Goal: Navigation & Orientation: Find specific page/section

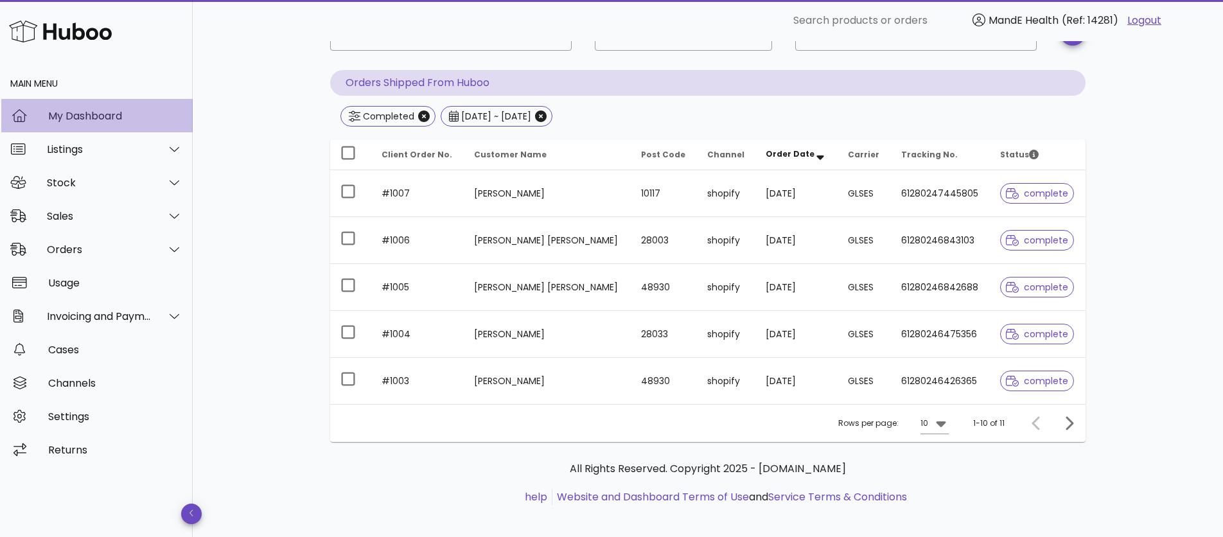
click at [123, 117] on div "My Dashboard" at bounding box center [115, 116] width 134 height 12
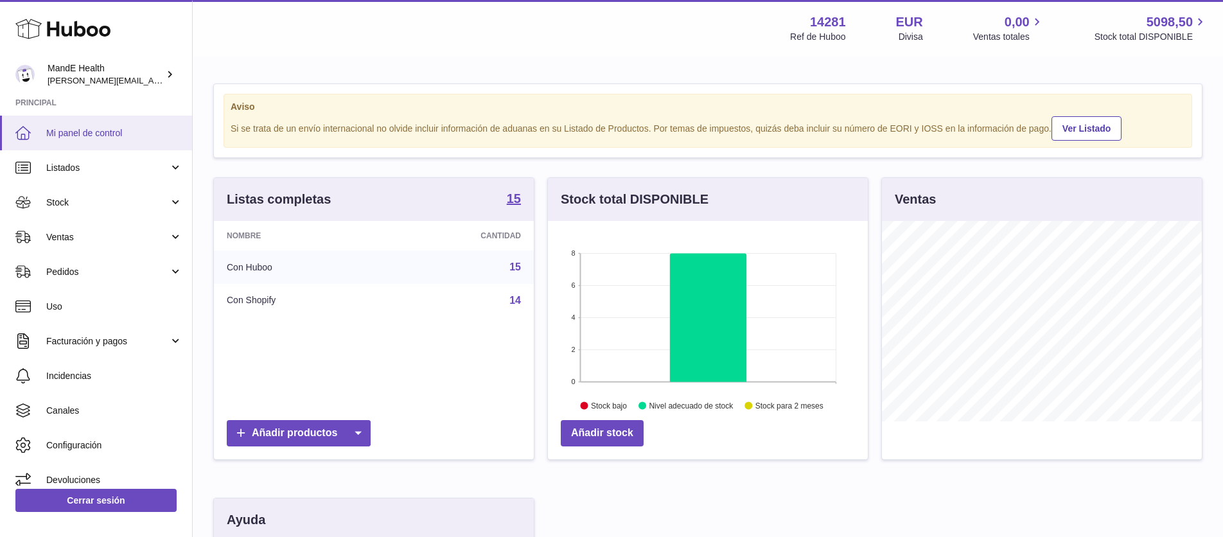
click at [109, 139] on link "Mi panel de control" at bounding box center [96, 133] width 192 height 35
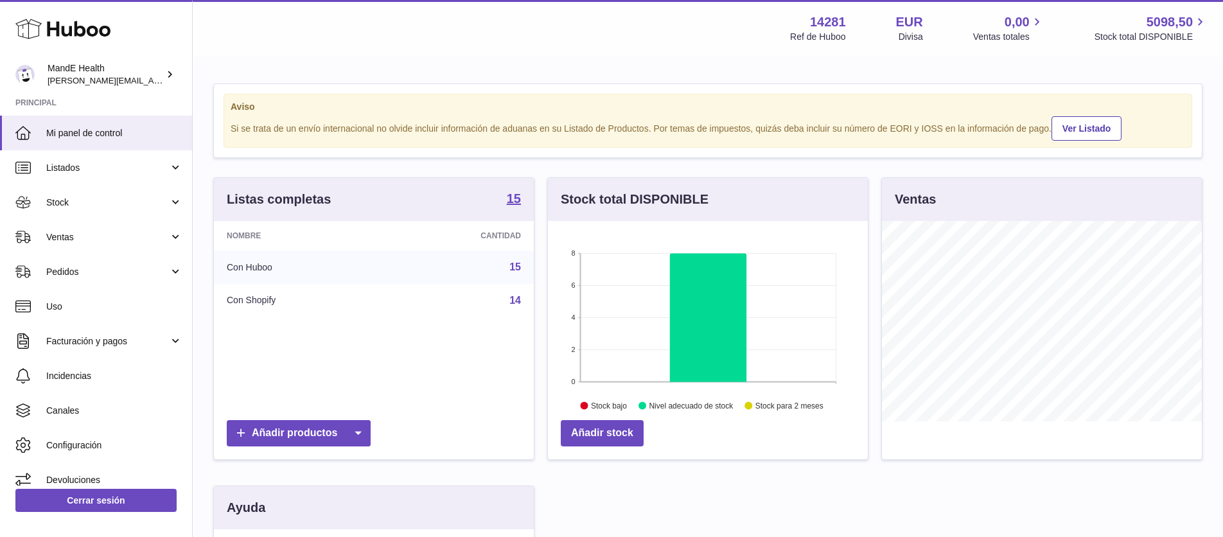
scroll to position [200, 320]
